Goal: Information Seeking & Learning: Learn about a topic

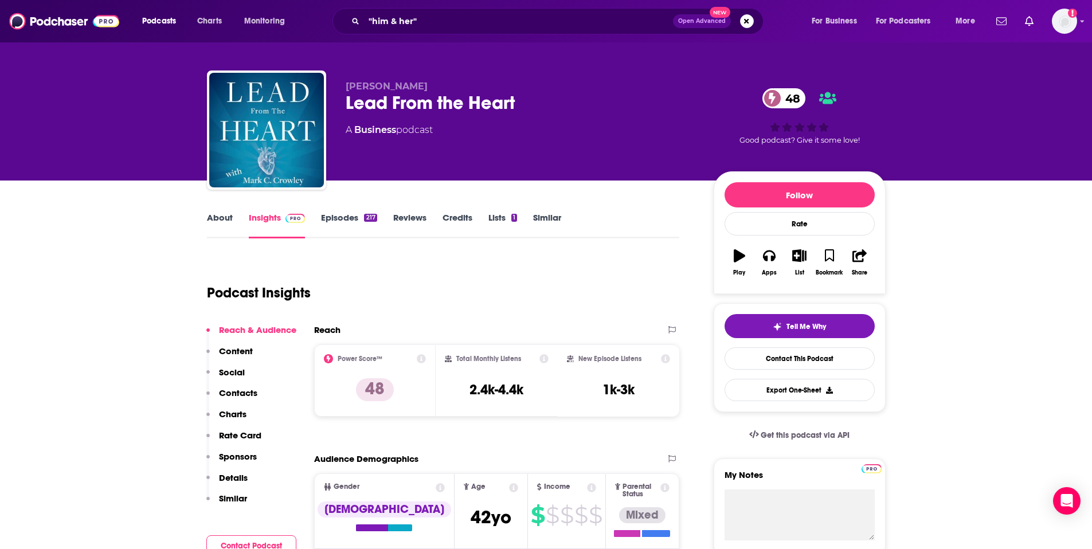
click at [418, 32] on div ""him & her" Open Advanced New" at bounding box center [547, 21] width 431 height 26
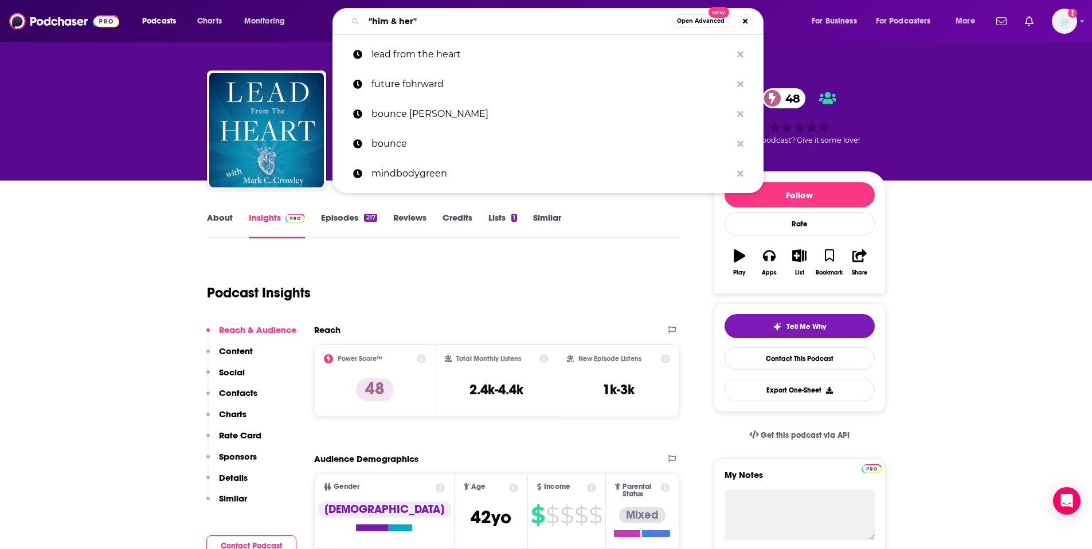
click at [410, 22] on input ""him & her"" at bounding box center [518, 21] width 308 height 18
click at [409, 22] on input ""him & her"" at bounding box center [518, 21] width 308 height 18
click at [409, 21] on input ""him & her"" at bounding box center [518, 21] width 308 height 18
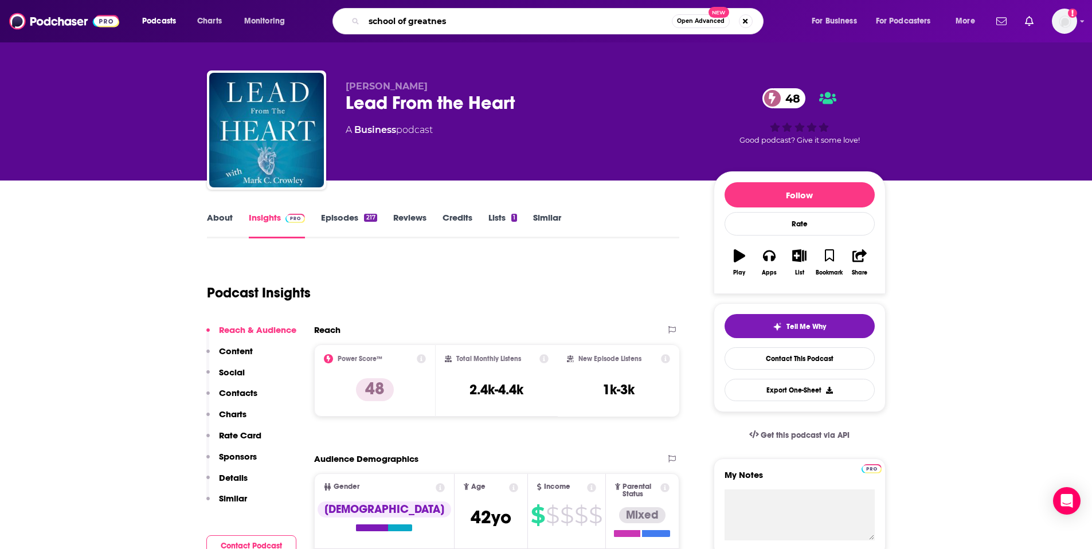
type input "school of greatness"
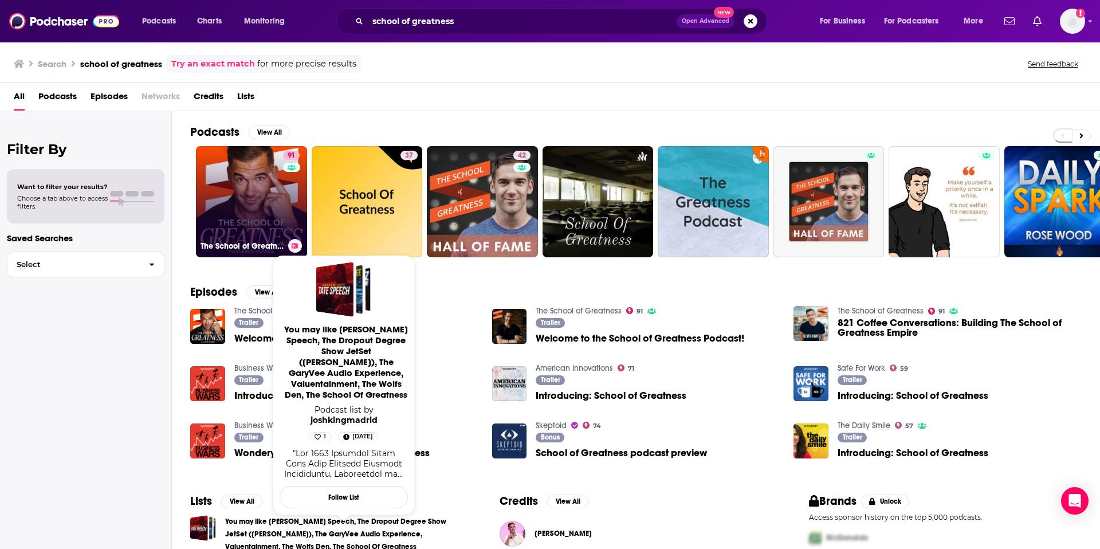
click at [257, 213] on link "91 The School of Greatness" at bounding box center [251, 201] width 111 height 111
